Goal: Task Accomplishment & Management: Use online tool/utility

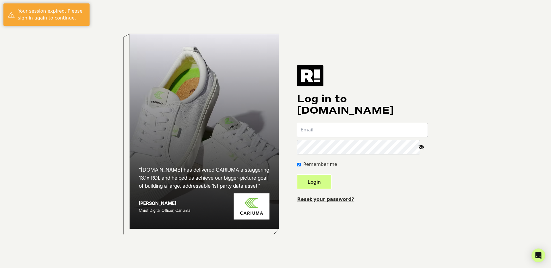
type input "[EMAIL_ADDRESS][DOMAIN_NAME]"
click at [325, 181] on button "Login" at bounding box center [314, 182] width 34 height 14
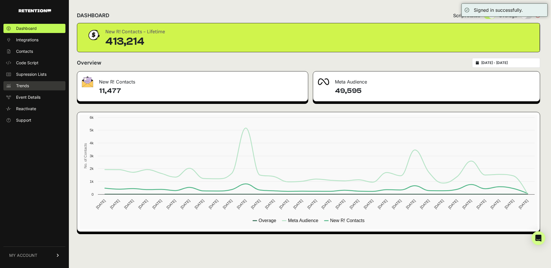
click at [23, 84] on span "Trends" at bounding box center [22, 86] width 13 height 6
